Goal: Navigation & Orientation: Find specific page/section

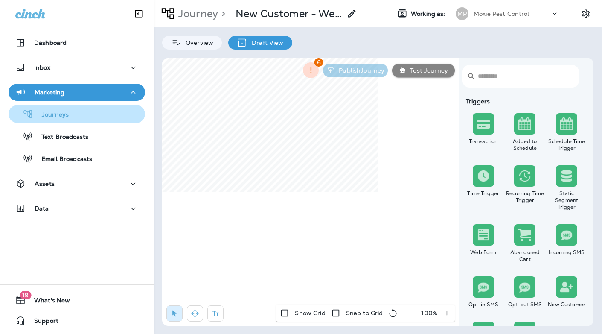
click at [77, 120] on div "Journeys" at bounding box center [77, 114] width 130 height 13
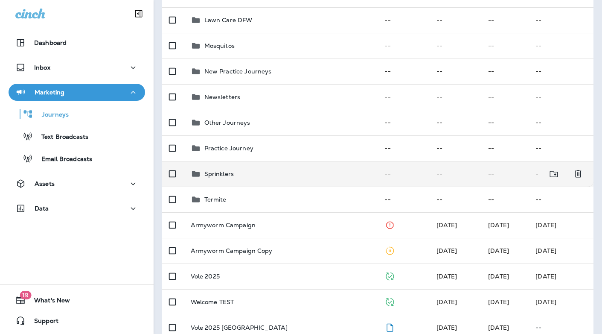
scroll to position [227, 0]
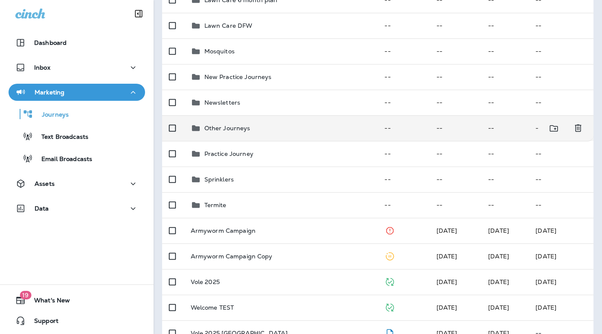
click at [234, 125] on p "Other Journeys" at bounding box center [227, 128] width 46 height 7
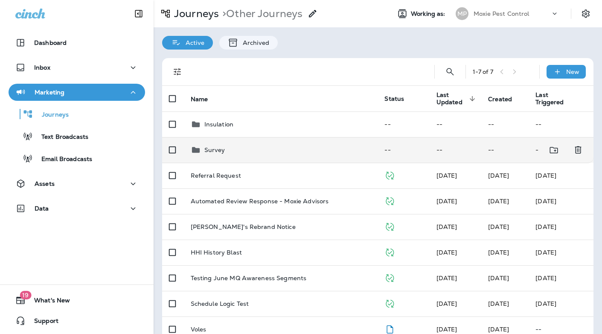
click at [221, 146] on p "Survey" at bounding box center [214, 149] width 21 height 7
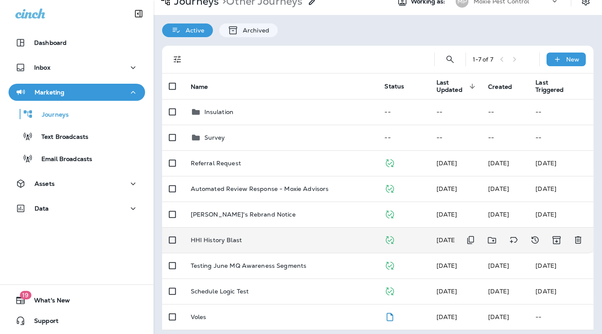
scroll to position [12, 0]
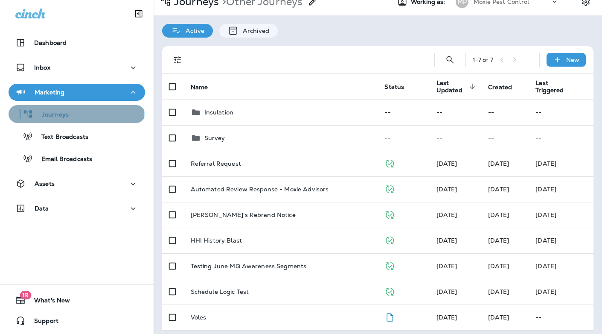
click at [68, 113] on p "Journeys" at bounding box center [50, 115] width 35 height 8
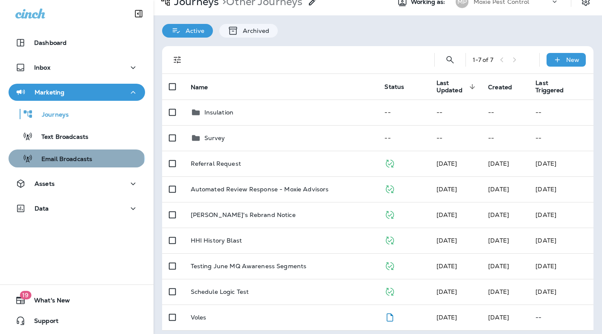
click at [75, 159] on p "Email Broadcasts" at bounding box center [62, 159] width 59 height 8
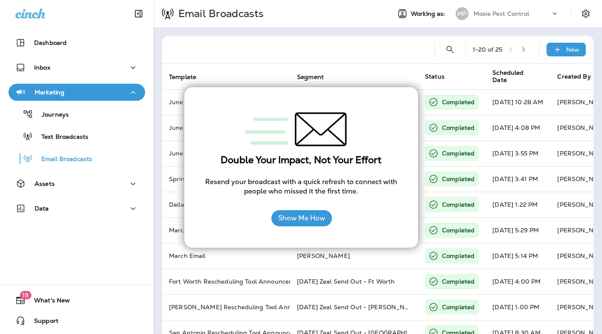
click at [147, 114] on div "Marketing Journeys Text Broadcasts Email Broadcasts" at bounding box center [77, 128] width 154 height 88
click at [309, 218] on button "Show Me How" at bounding box center [301, 218] width 61 height 16
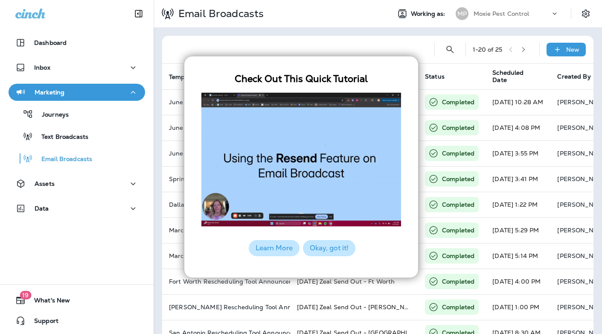
click at [315, 249] on button "Okay, got it!" at bounding box center [329, 248] width 52 height 16
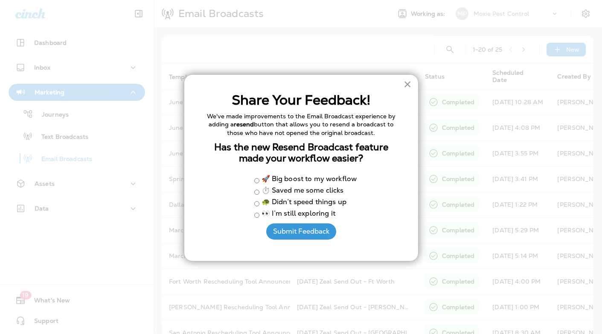
click at [407, 84] on button "×" at bounding box center [408, 84] width 8 height 14
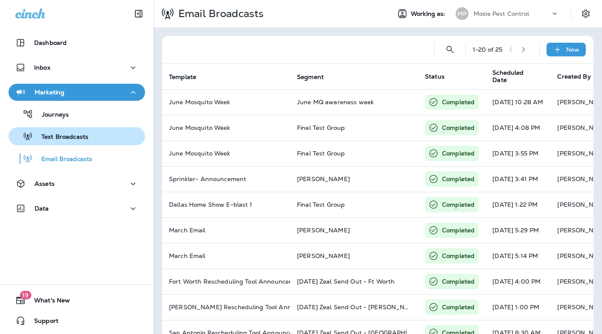
click at [85, 136] on p "Text Broadcasts" at bounding box center [60, 137] width 55 height 8
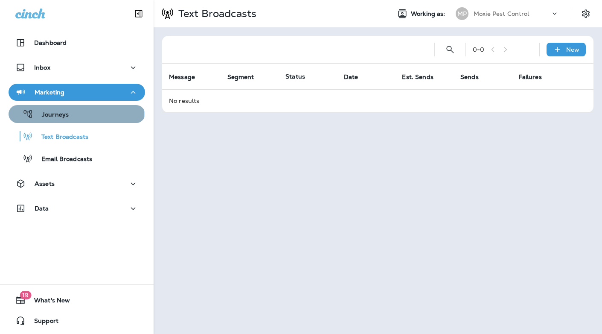
click at [61, 115] on p "Journeys" at bounding box center [50, 115] width 35 height 8
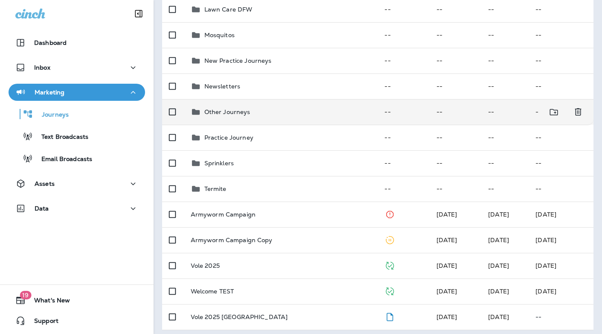
scroll to position [242, 0]
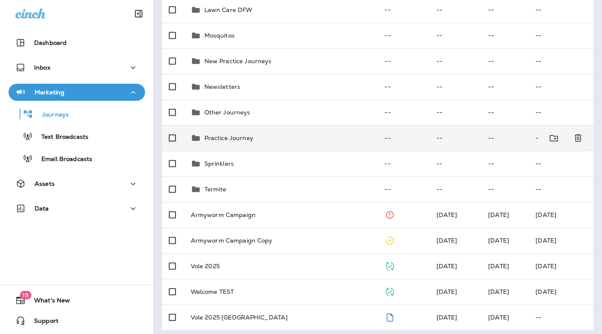
click at [245, 134] on p "Practice Journey" at bounding box center [228, 137] width 49 height 7
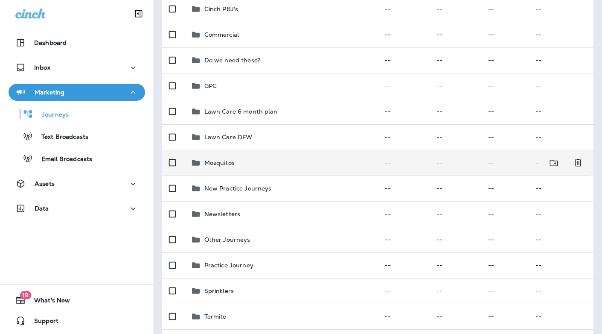
scroll to position [119, 0]
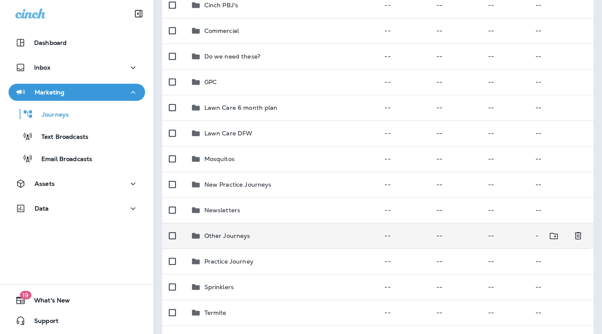
click at [236, 234] on p "Other Journeys" at bounding box center [227, 235] width 46 height 7
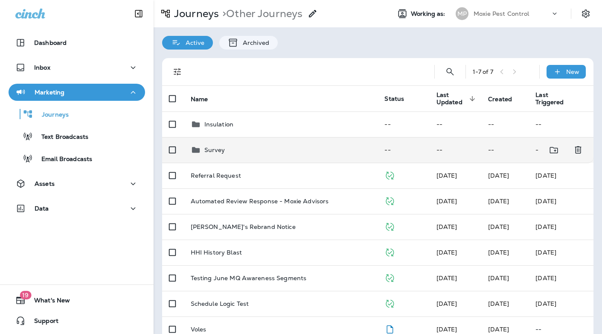
click at [212, 146] on p "Survey" at bounding box center [214, 149] width 21 height 7
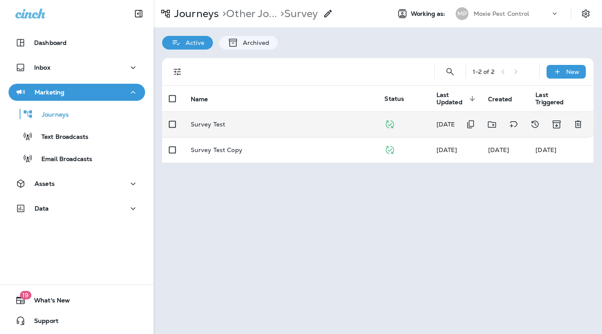
click at [206, 121] on p "Survey Test" at bounding box center [208, 124] width 35 height 7
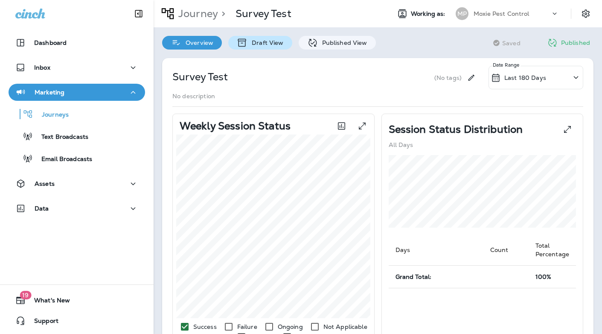
click at [268, 43] on p "Draft View" at bounding box center [266, 42] width 36 height 7
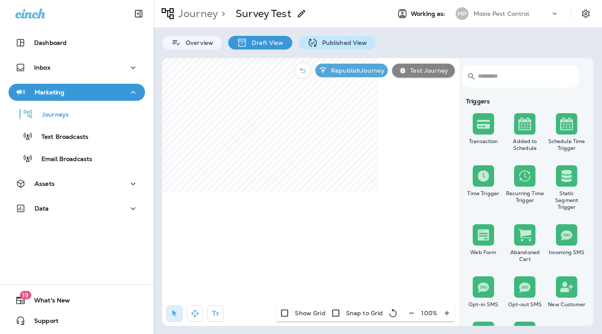
click at [328, 41] on p "Published View" at bounding box center [343, 42] width 50 height 7
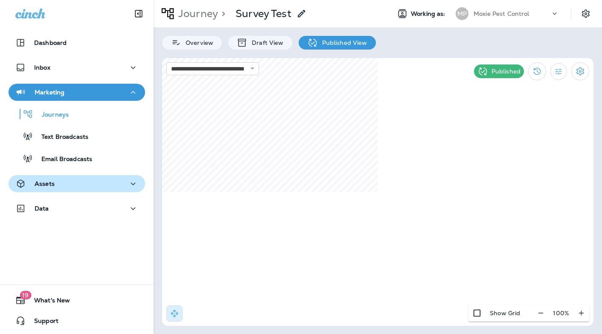
click at [132, 184] on icon "button" at bounding box center [133, 183] width 5 height 3
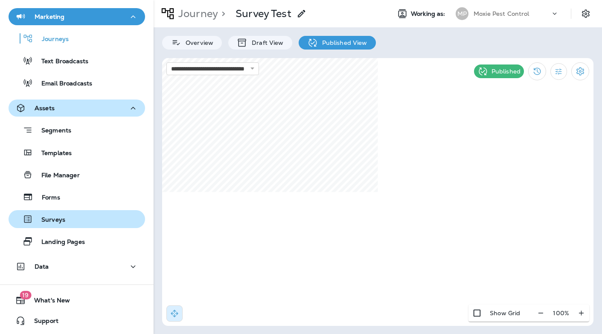
scroll to position [76, 0]
click at [65, 222] on p "Surveys" at bounding box center [49, 220] width 32 height 8
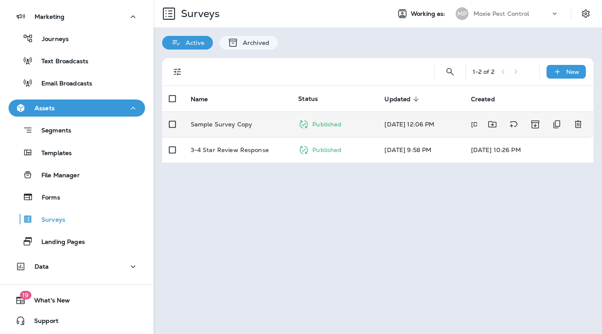
click at [206, 120] on td "Sample Survey Copy" at bounding box center [238, 124] width 108 height 26
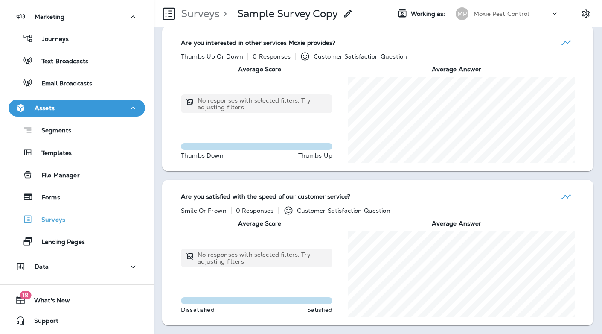
scroll to position [816, 0]
click at [131, 105] on icon "button" at bounding box center [133, 108] width 10 height 11
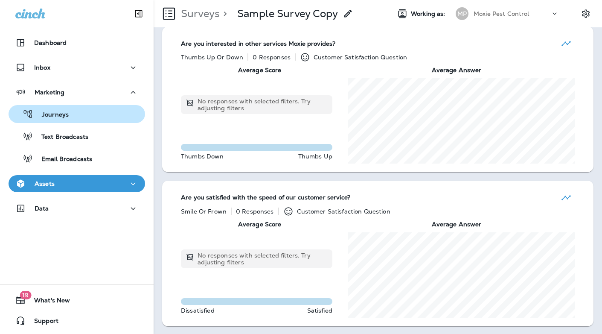
click at [67, 114] on p "Journeys" at bounding box center [50, 115] width 35 height 8
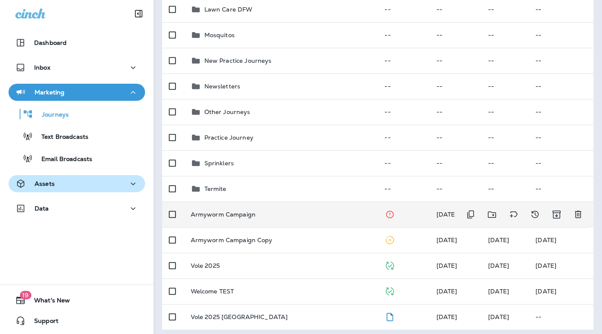
scroll to position [242, 0]
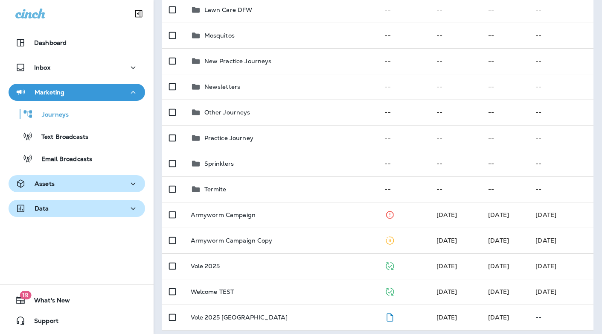
click at [129, 207] on icon "button" at bounding box center [133, 208] width 10 height 11
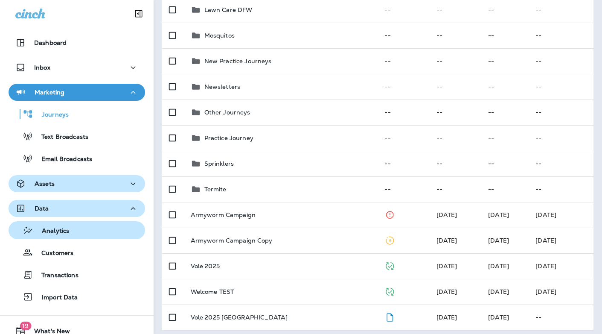
click at [66, 230] on p "Analytics" at bounding box center [51, 231] width 36 height 8
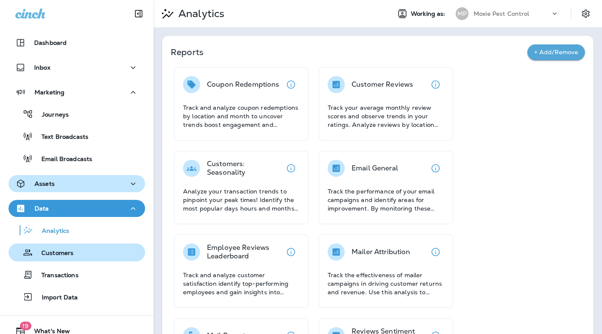
click at [66, 251] on p "Customers" at bounding box center [53, 253] width 41 height 8
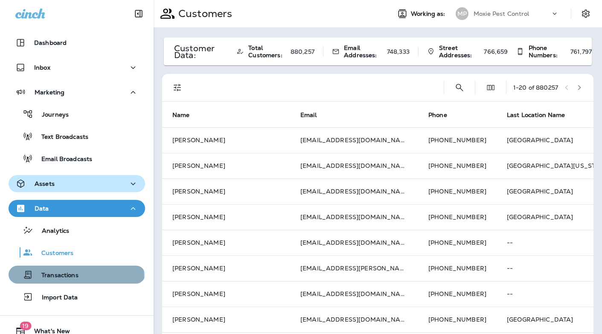
click at [65, 277] on p "Transactions" at bounding box center [56, 275] width 46 height 8
